Goal: Feedback & Contribution: Leave review/rating

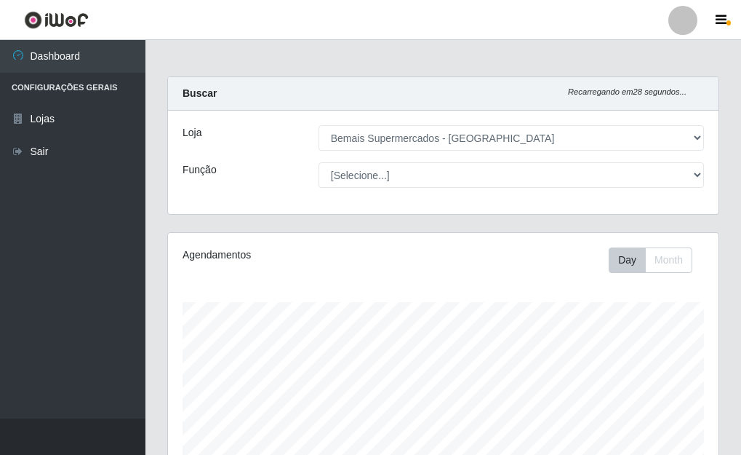
select select "249"
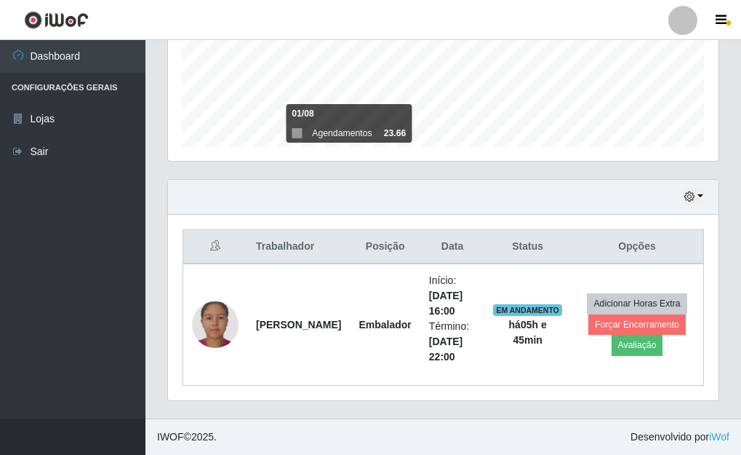
scroll to position [302, 551]
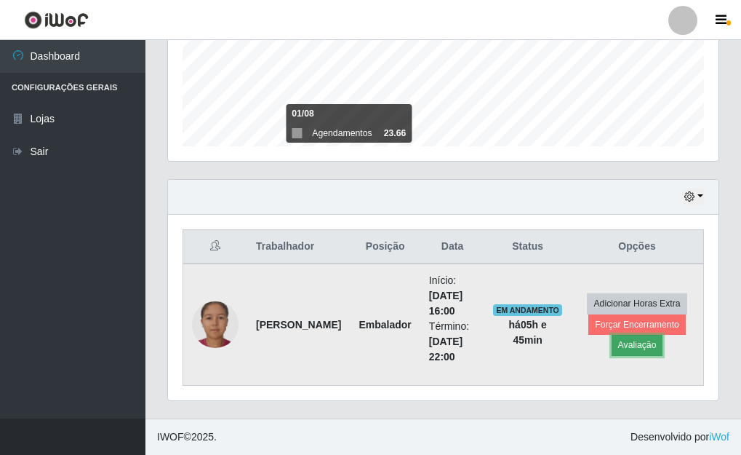
click at [639, 345] on button "Avaliação" at bounding box center [638, 345] width 52 height 20
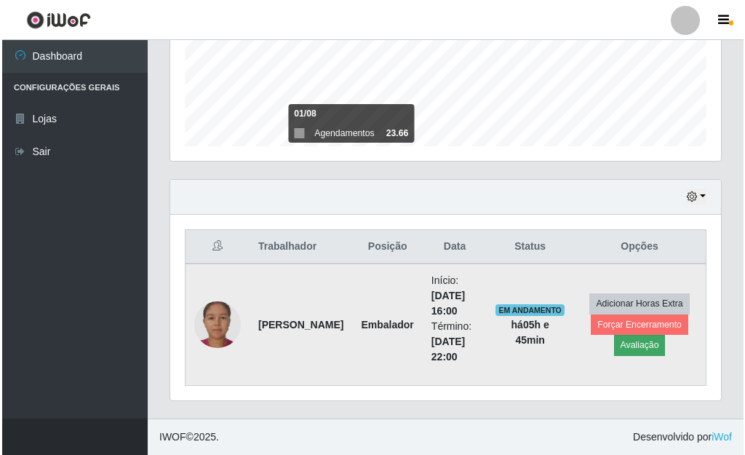
scroll to position [302, 542]
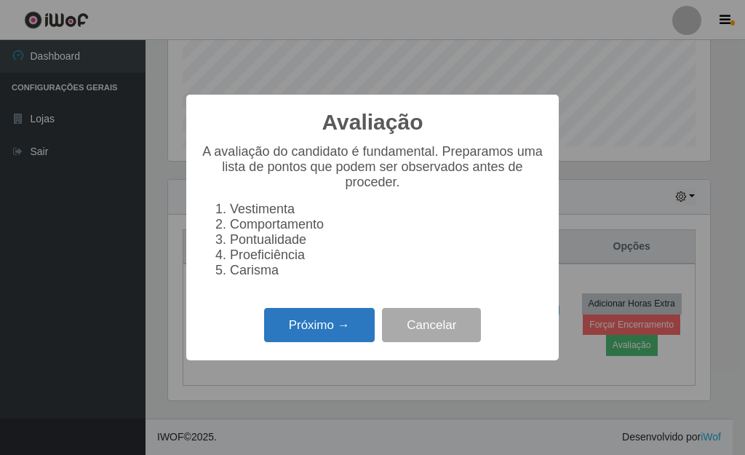
click at [321, 330] on button "Próximo →" at bounding box center [319, 325] width 111 height 34
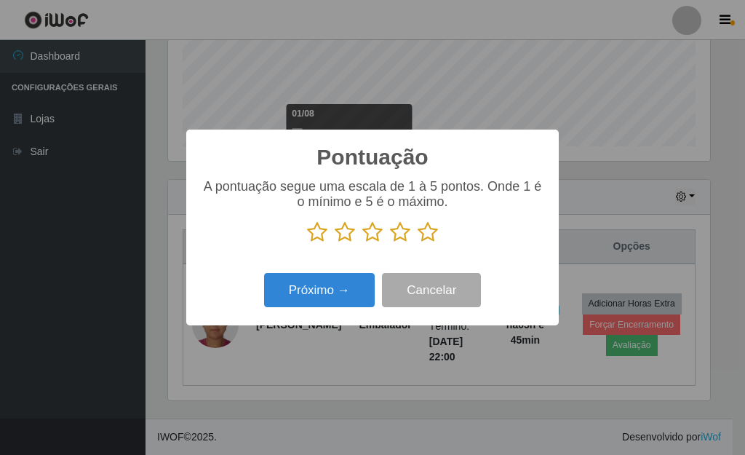
scroll to position [726962, 726722]
click at [417, 231] on icon at bounding box center [427, 232] width 20 height 22
click at [417, 243] on input "radio" at bounding box center [417, 243] width 0 height 0
click at [332, 273] on div "Próximo → Cancelar" at bounding box center [372, 289] width 343 height 41
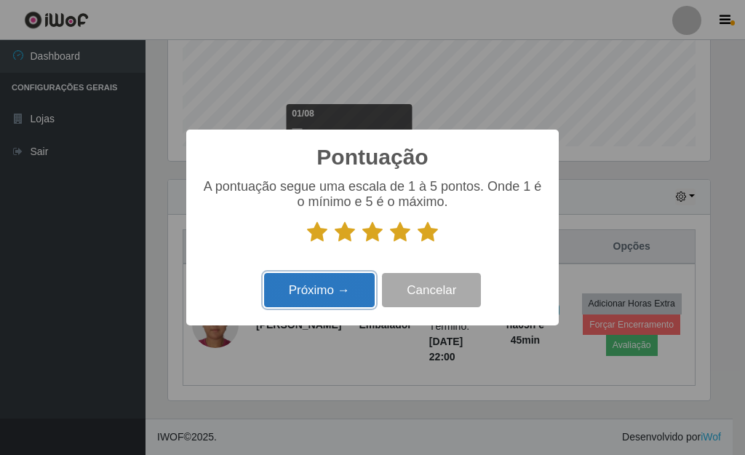
click at [332, 277] on button "Próximo →" at bounding box center [319, 290] width 111 height 34
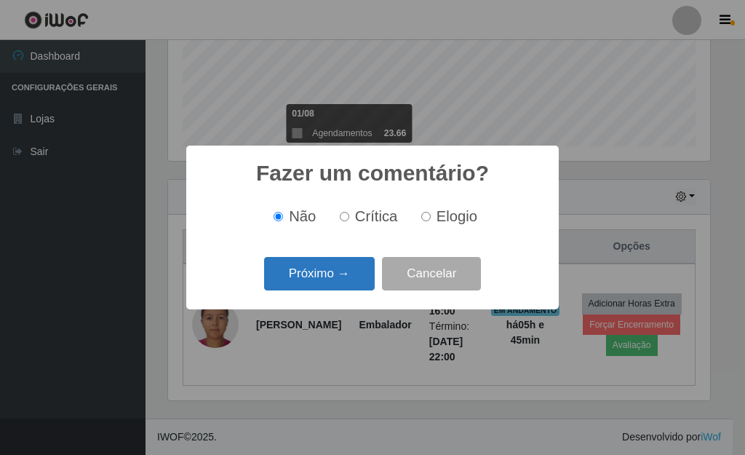
click at [329, 279] on button "Próximo →" at bounding box center [319, 274] width 111 height 34
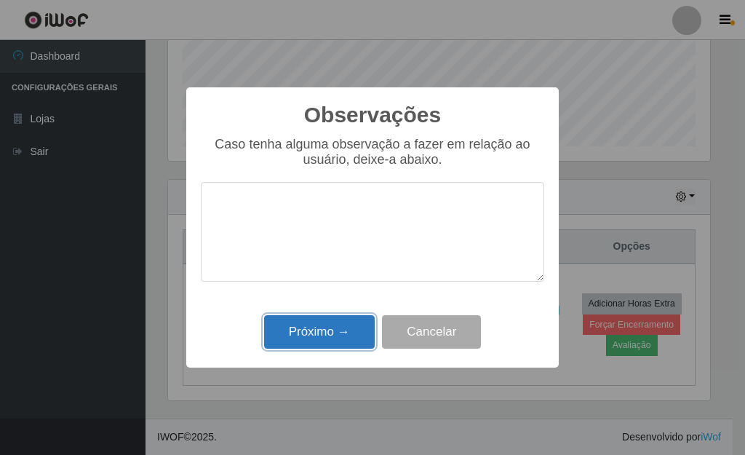
click at [335, 332] on button "Próximo →" at bounding box center [319, 332] width 111 height 34
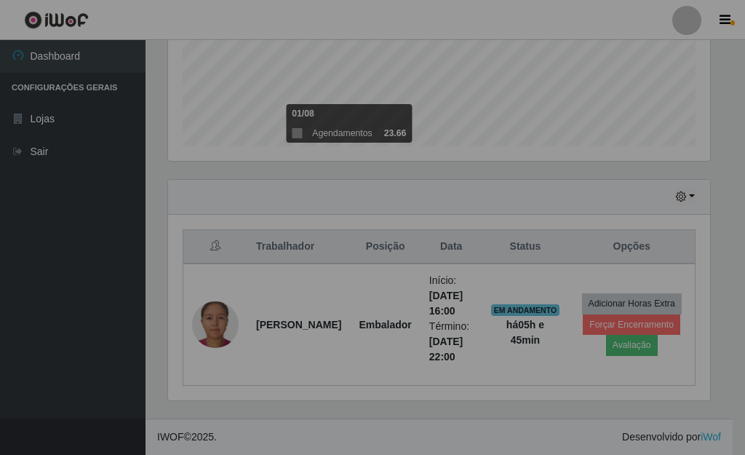
scroll to position [302, 551]
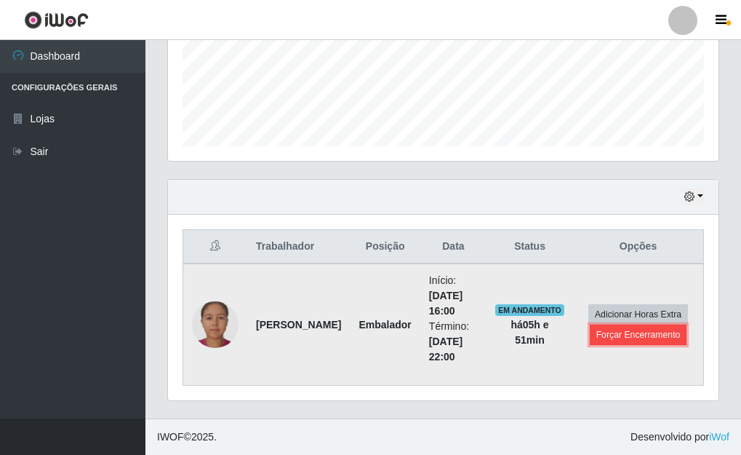
click at [643, 334] on button "Forçar Encerramento" at bounding box center [638, 334] width 97 height 20
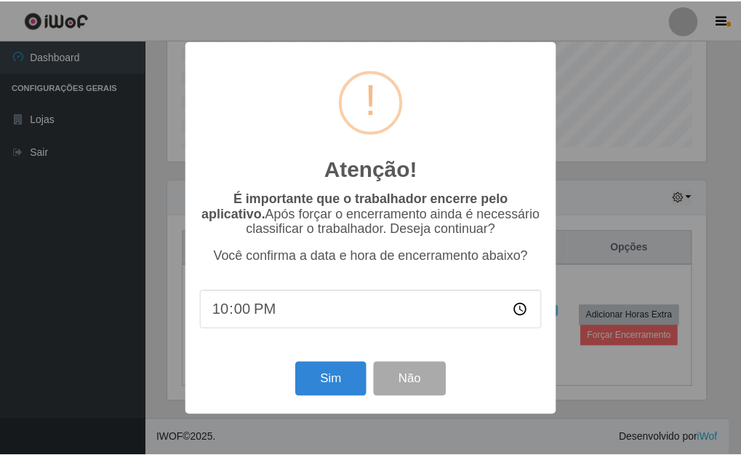
scroll to position [302, 542]
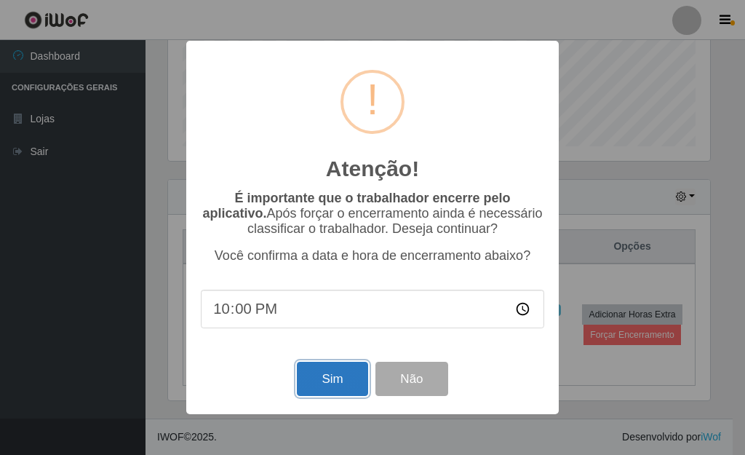
click at [313, 393] on button "Sim" at bounding box center [332, 378] width 71 height 34
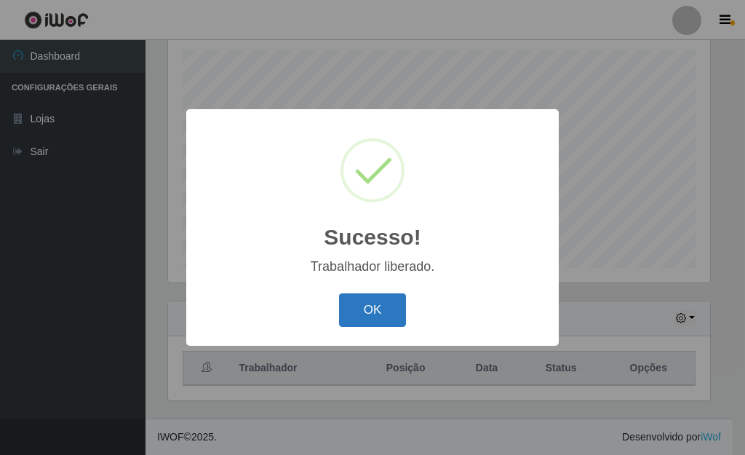
click at [380, 310] on button "OK" at bounding box center [373, 310] width 68 height 34
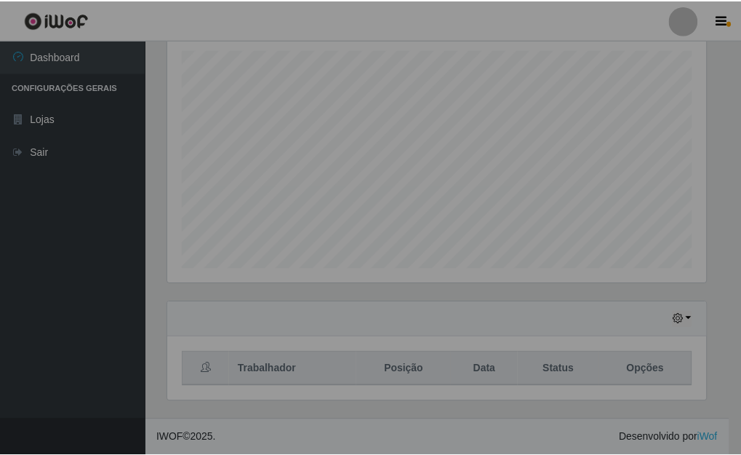
scroll to position [302, 551]
